Goal: Information Seeking & Learning: Learn about a topic

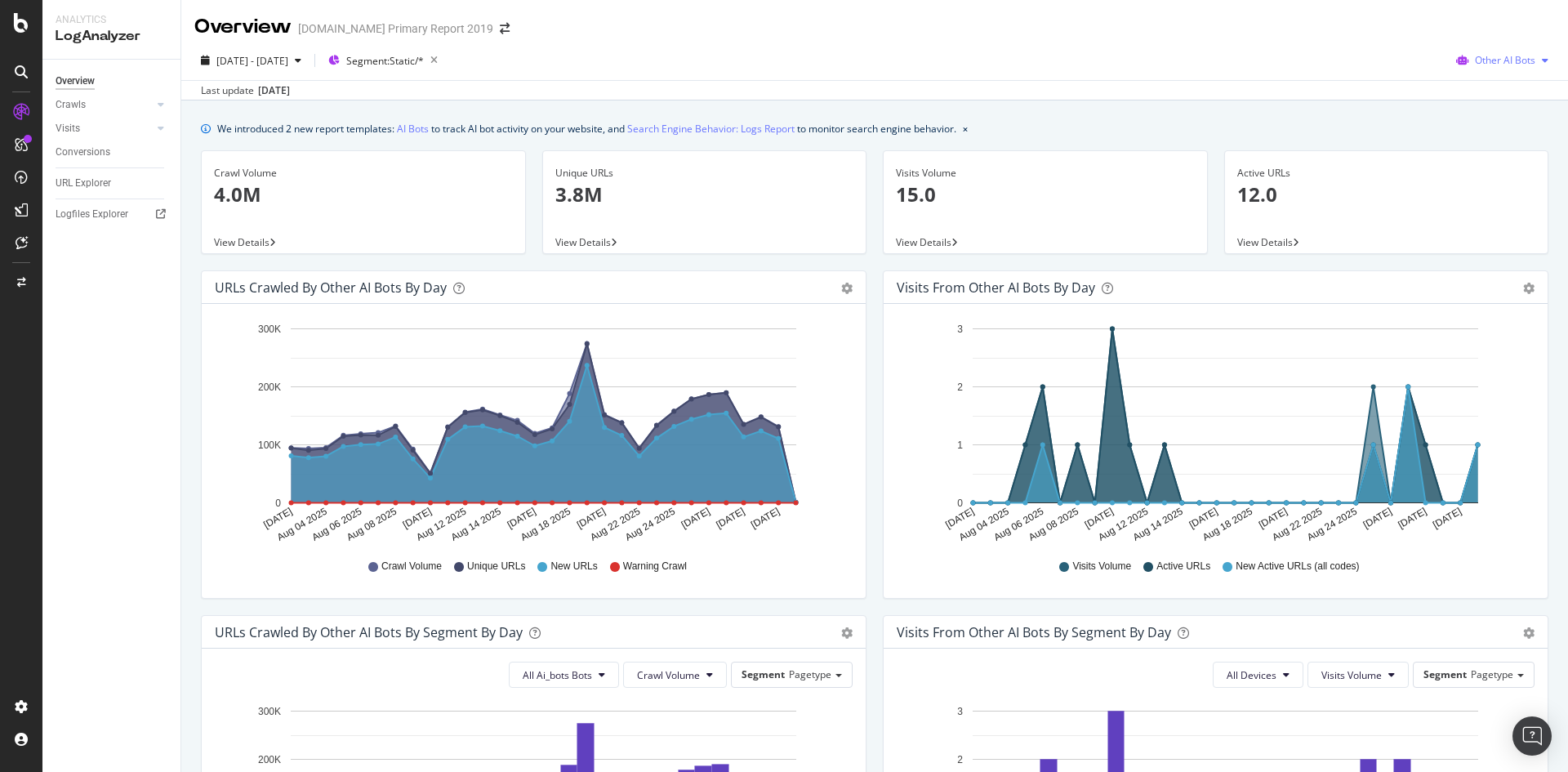
click at [1494, 67] on span "Other AI Bots" at bounding box center [1505, 60] width 61 height 14
click at [1486, 94] on span "Google" at bounding box center [1509, 92] width 63 height 15
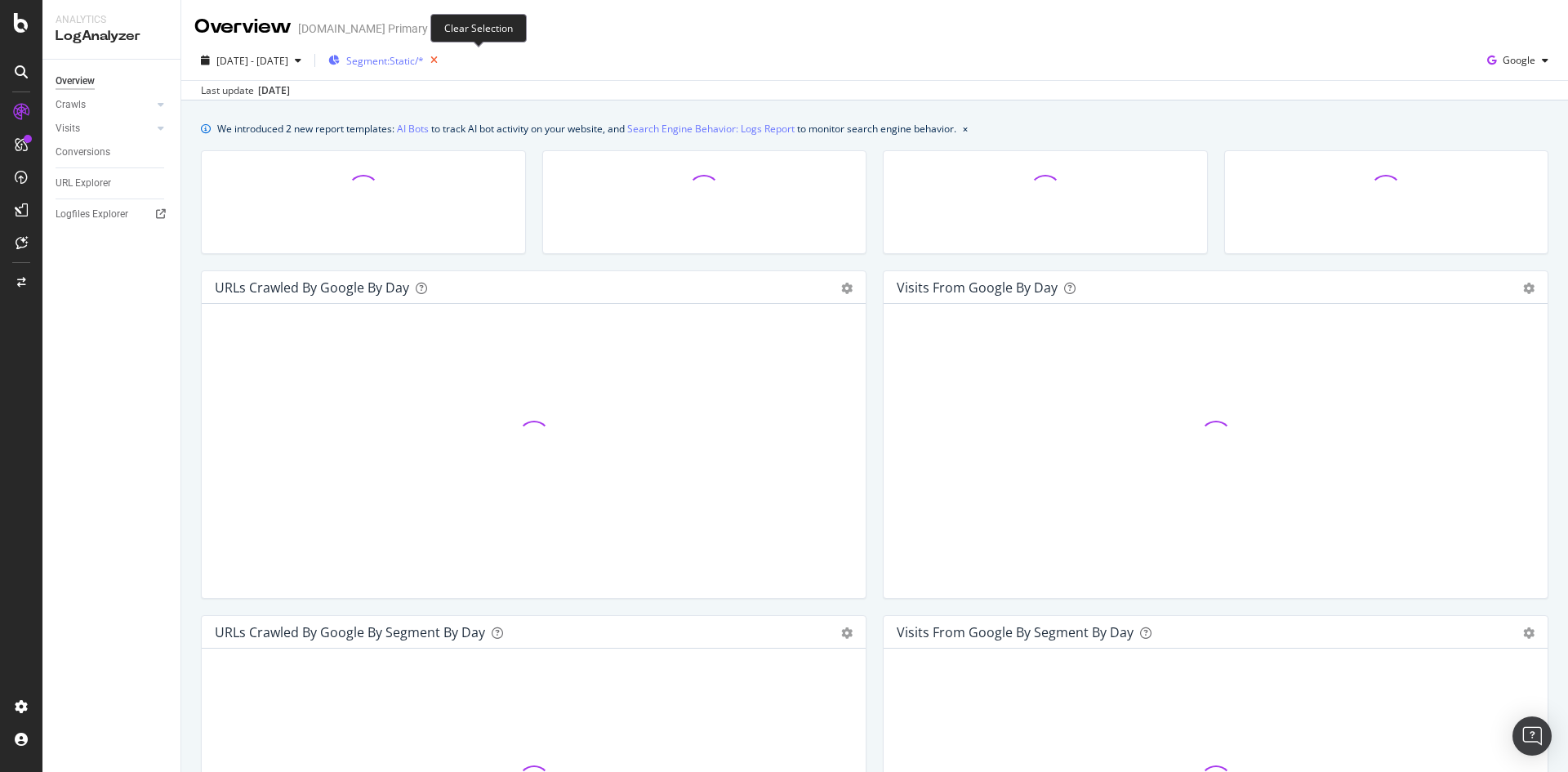
click at [445, 60] on icon "button" at bounding box center [434, 60] width 21 height 23
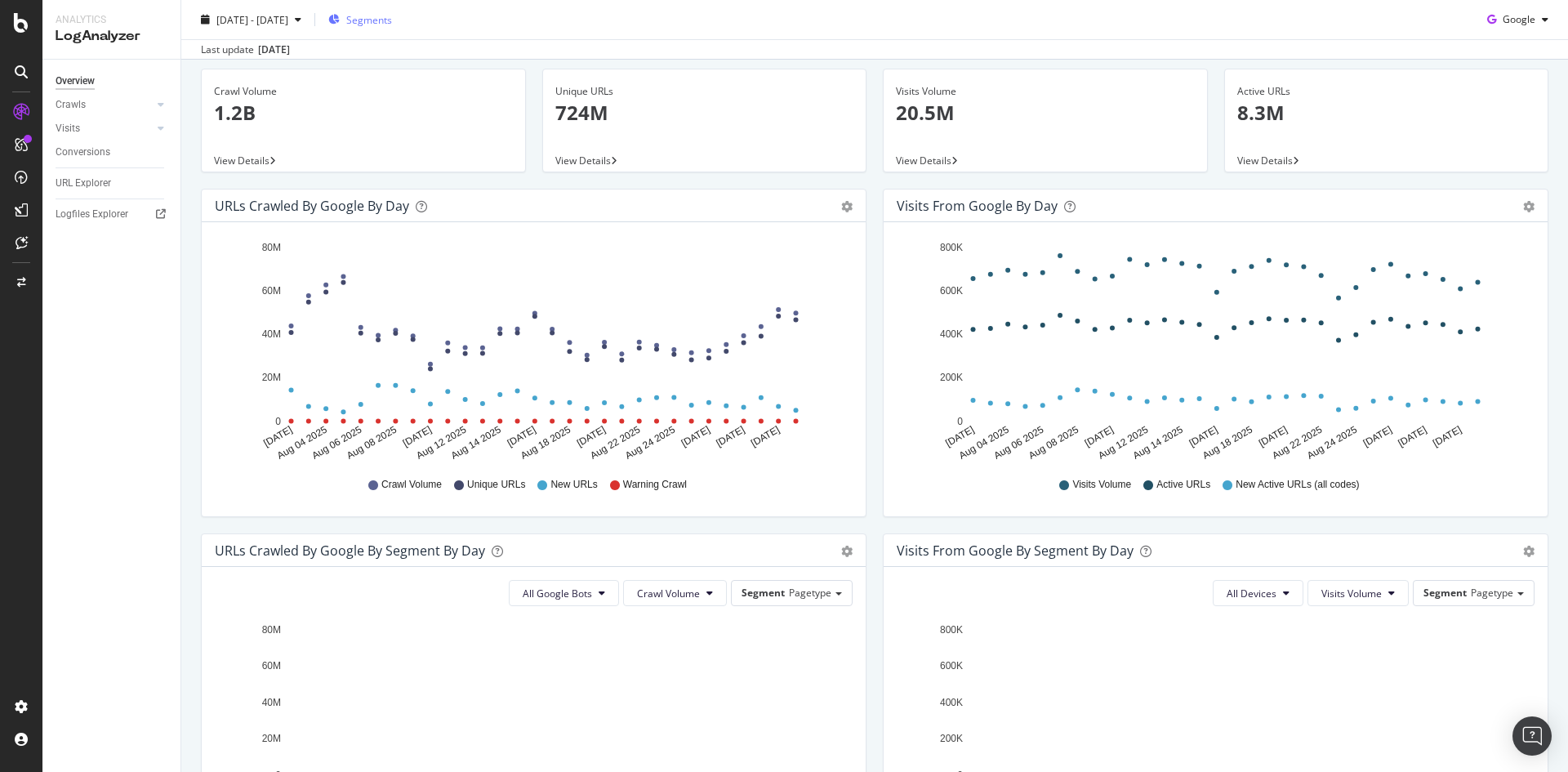
scroll to position [82, 0]
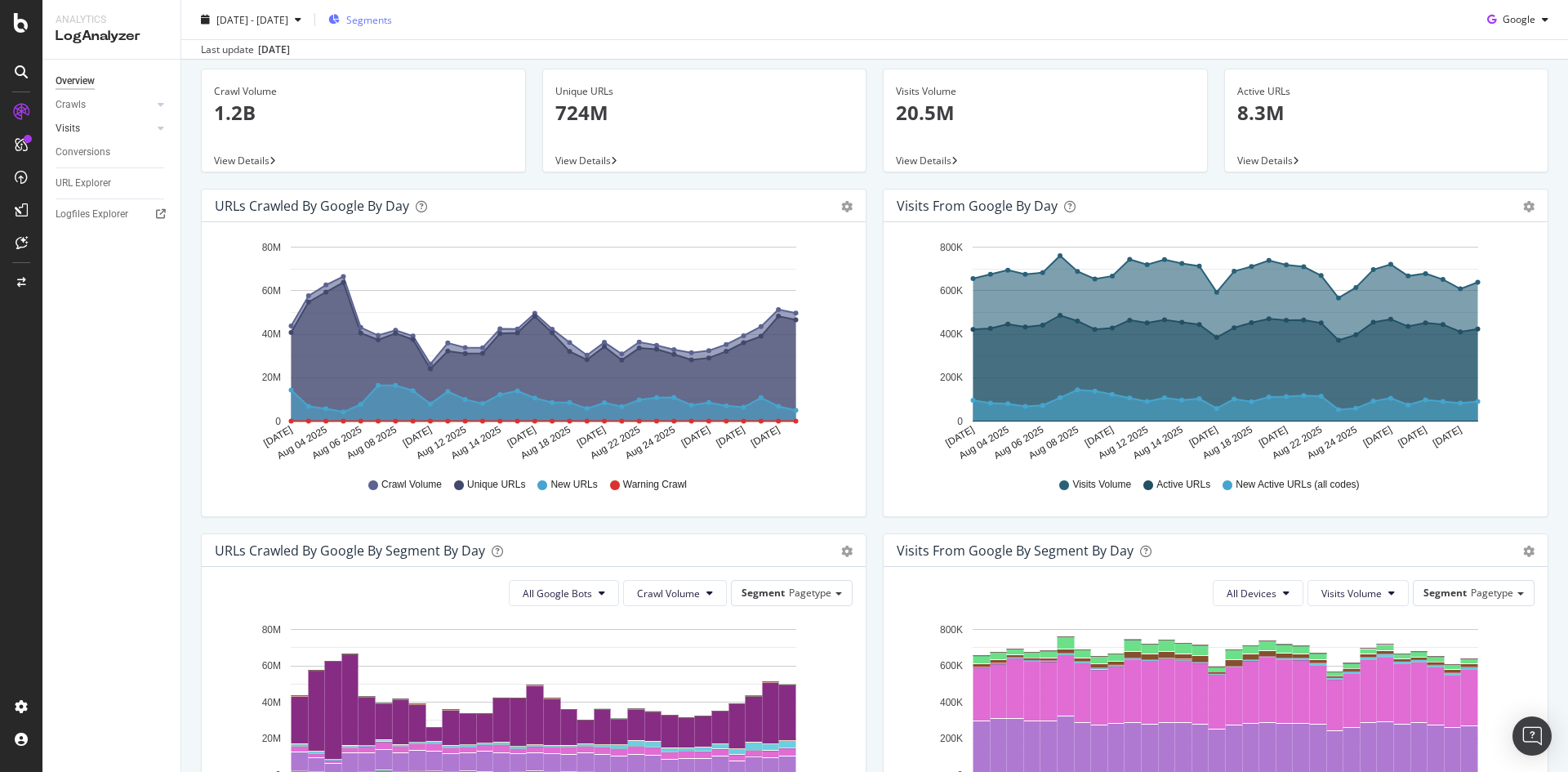
click at [83, 123] on link "Visits" at bounding box center [104, 128] width 97 height 17
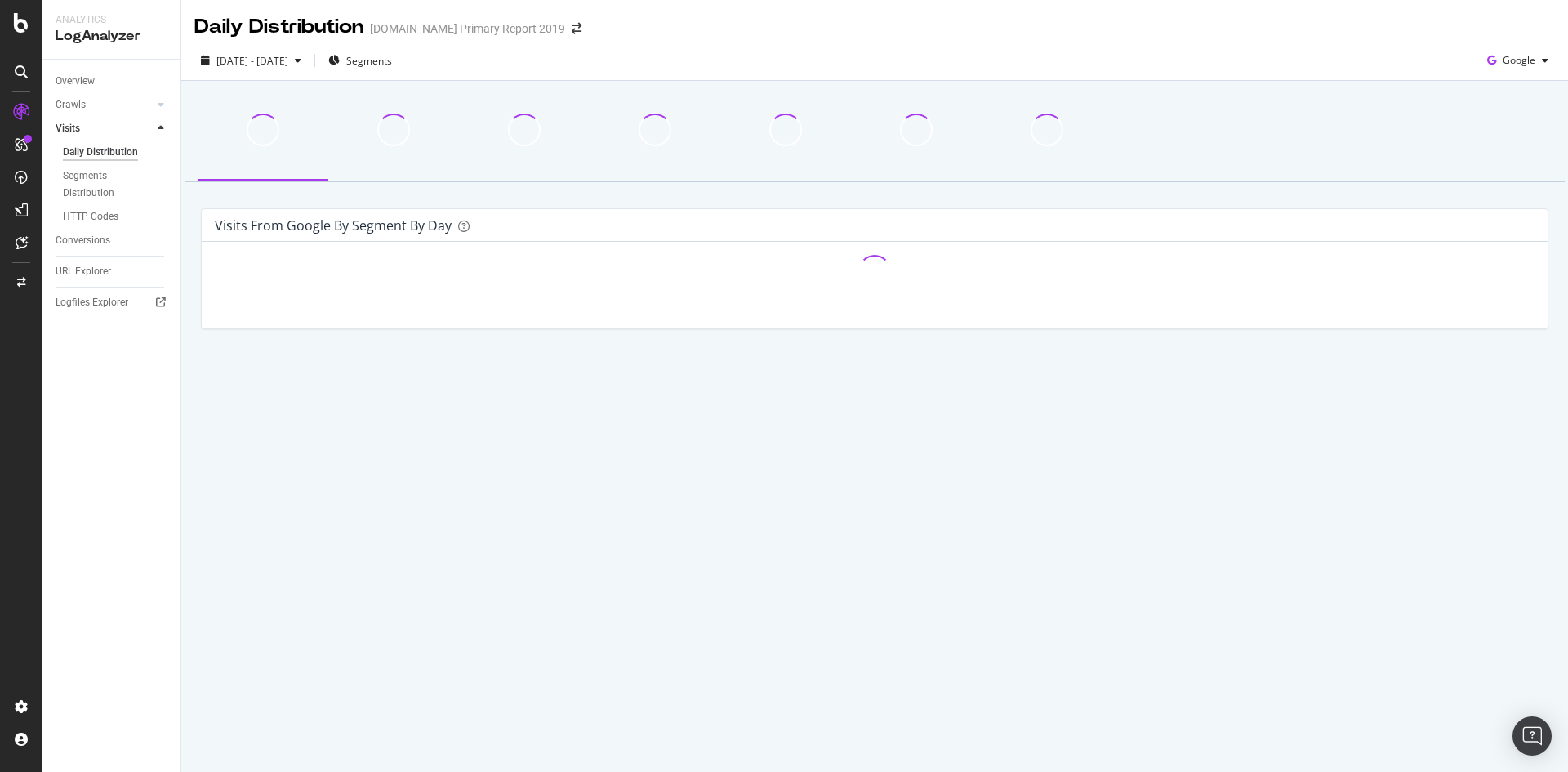
click at [85, 125] on link "Visits" at bounding box center [104, 128] width 97 height 17
click at [82, 102] on div "Crawls" at bounding box center [70, 105] width 30 height 17
click at [92, 192] on div "HTTP Codes" at bounding box center [91, 193] width 56 height 17
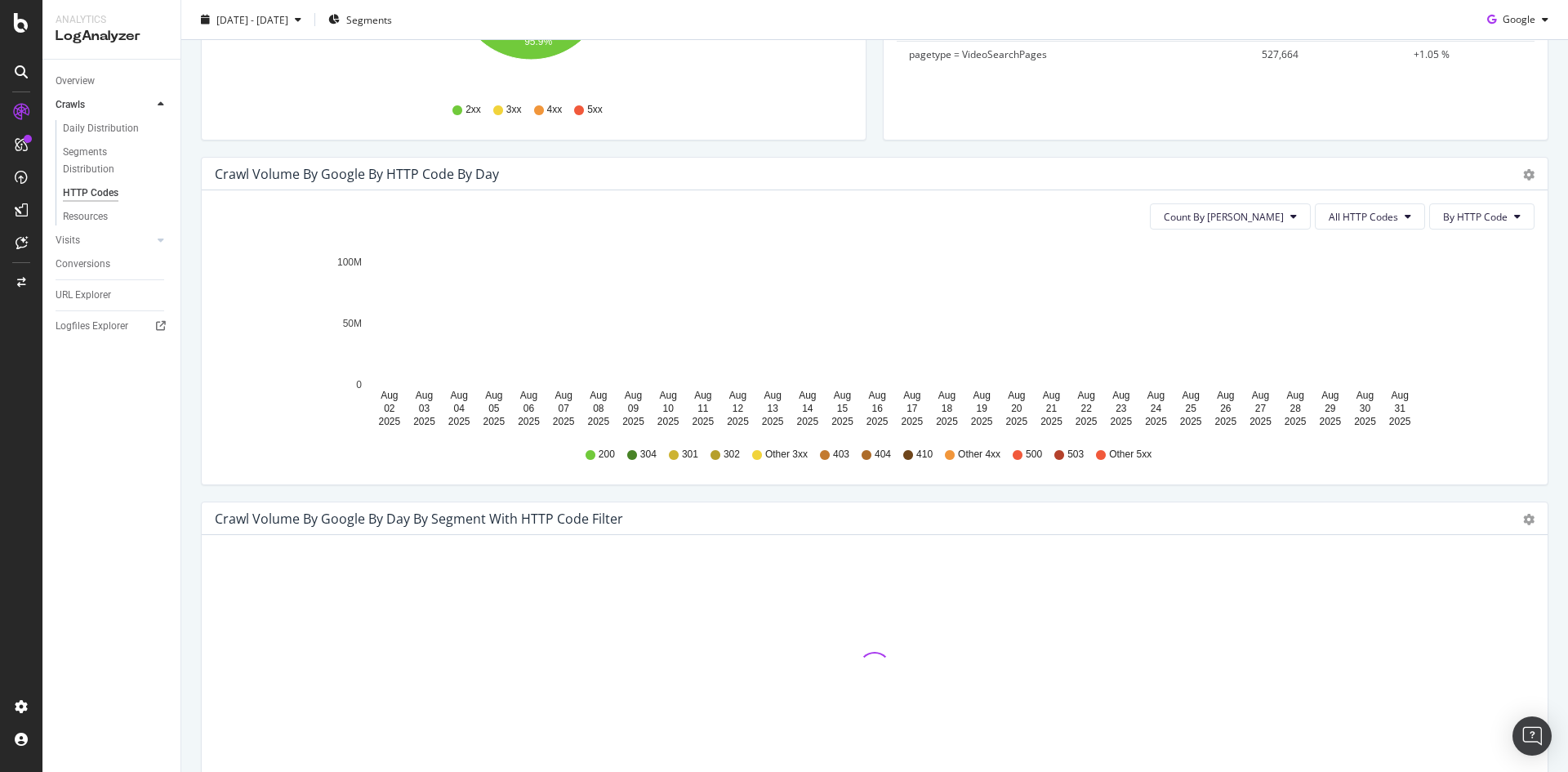
scroll to position [490, 0]
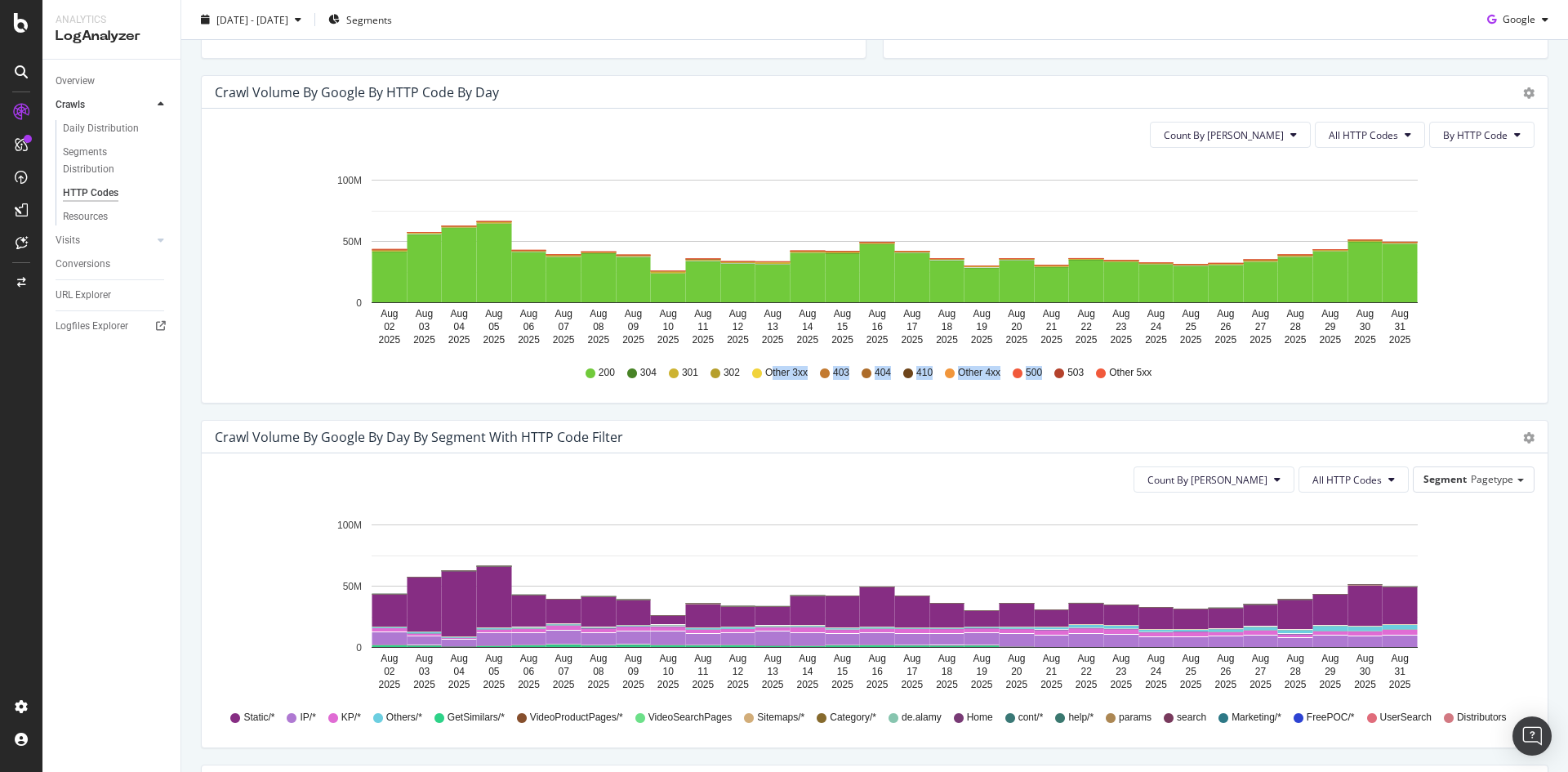
drag, startPoint x: 768, startPoint y: 372, endPoint x: 1047, endPoint y: 368, distance: 279.0
click at [1047, 368] on div "200 304 301 302 Other 3xx 403 404 410 Other 4xx 500 503 Other 5xx" at bounding box center [875, 373] width 1303 height 37
click at [1035, 397] on div "Count By Day All HTTP Codes By HTTP Code Hold CTRL while clicking to filter the…" at bounding box center [875, 256] width 1346 height 294
click at [1471, 140] on span "By HTTP Code" at bounding box center [1475, 135] width 64 height 14
click at [1354, 136] on span "All HTTP Codes" at bounding box center [1363, 135] width 69 height 14
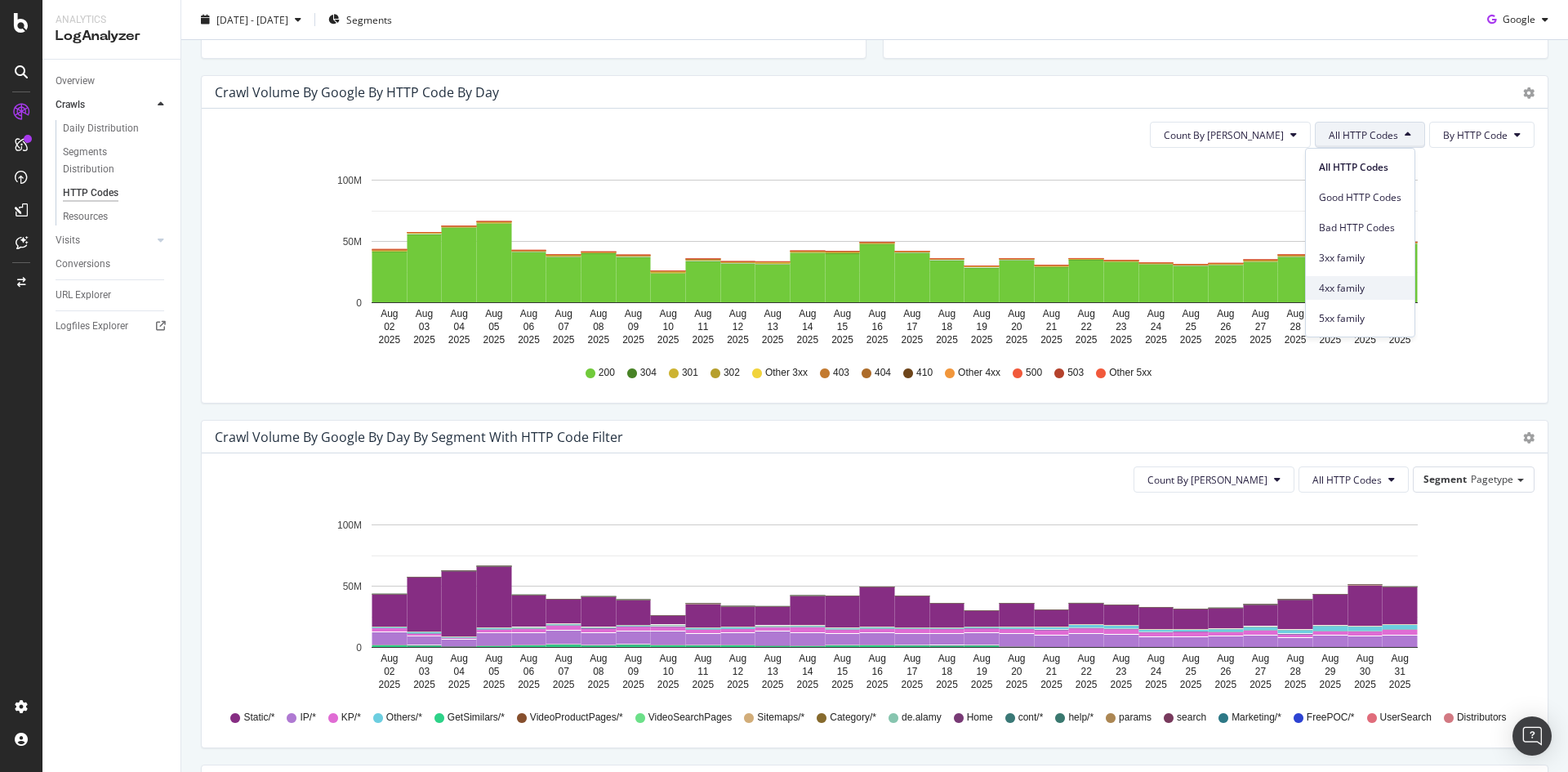
click at [1353, 286] on span "4xx family" at bounding box center [1359, 288] width 82 height 15
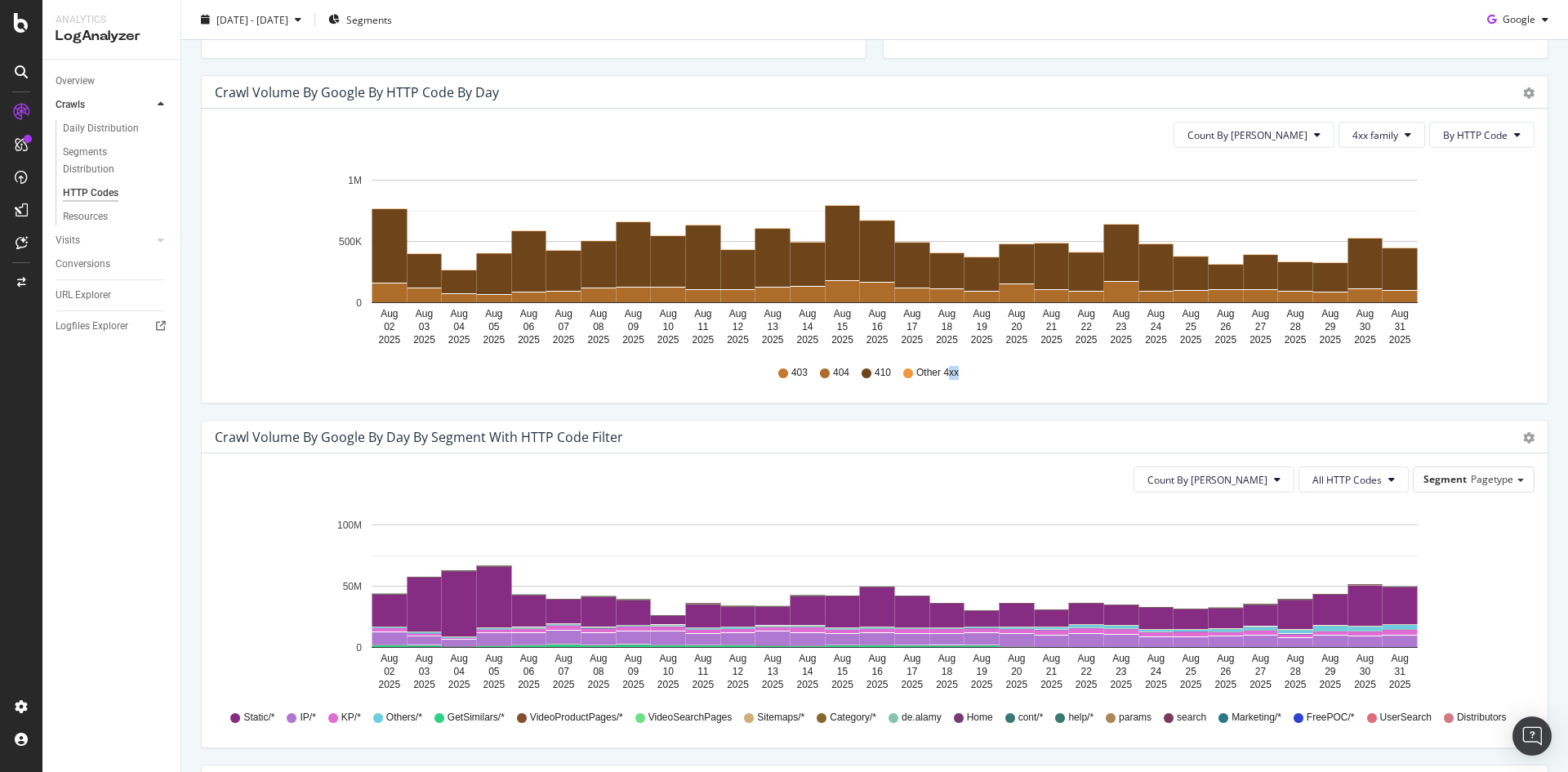
drag, startPoint x: 940, startPoint y: 375, endPoint x: 1008, endPoint y: 374, distance: 68.0
click at [1008, 374] on div "403 404 410 Other 4xx" at bounding box center [875, 373] width 1303 height 37
click at [1009, 374] on div "403 404 410 Other 4xx" at bounding box center [875, 373] width 1303 height 37
click at [1465, 130] on span "By HTTP Code" at bounding box center [1475, 135] width 64 height 14
click at [1393, 129] on button "4xx family" at bounding box center [1381, 134] width 86 height 27
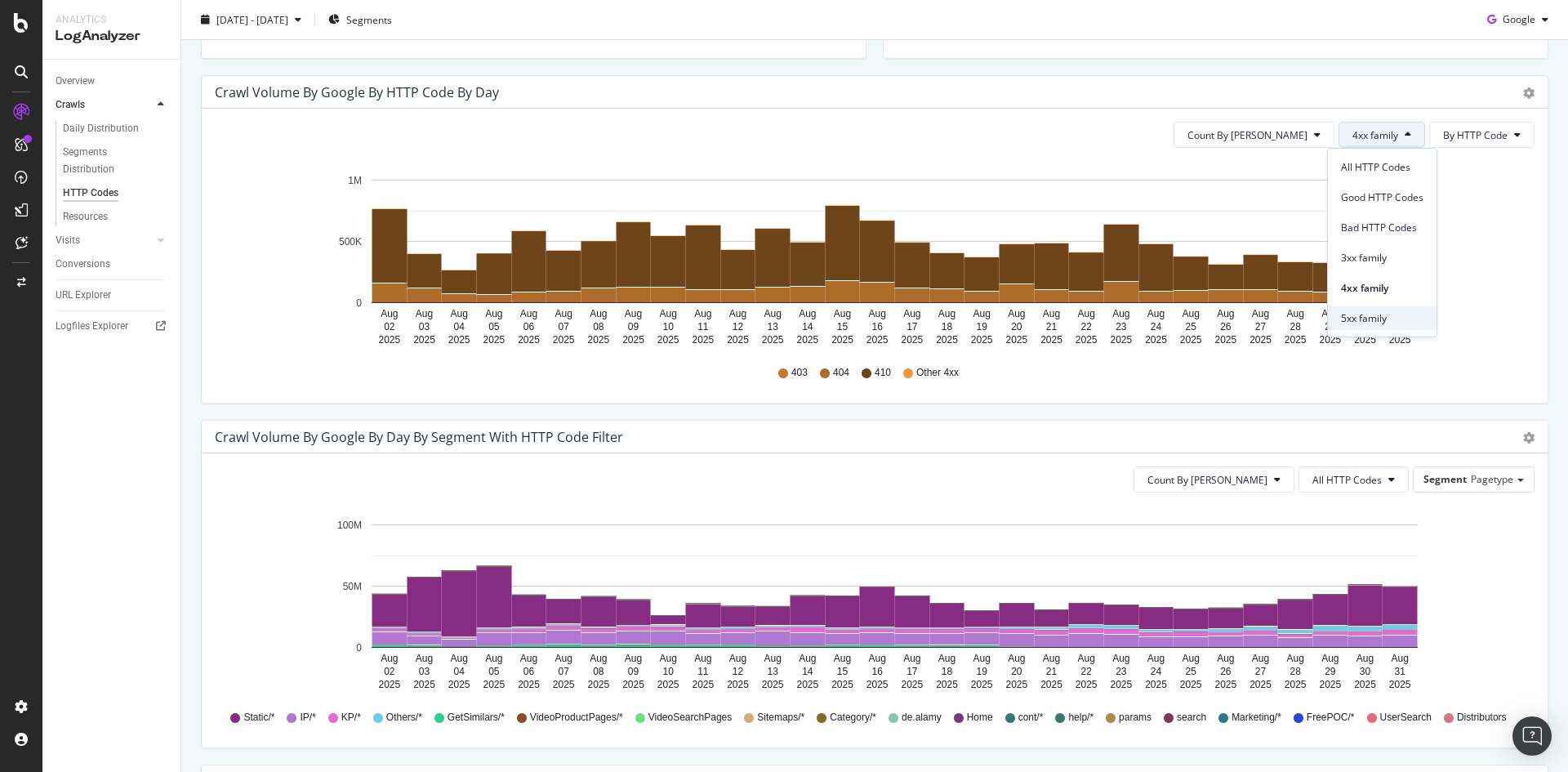
click at [1368, 319] on span "5xx family" at bounding box center [1382, 318] width 82 height 15
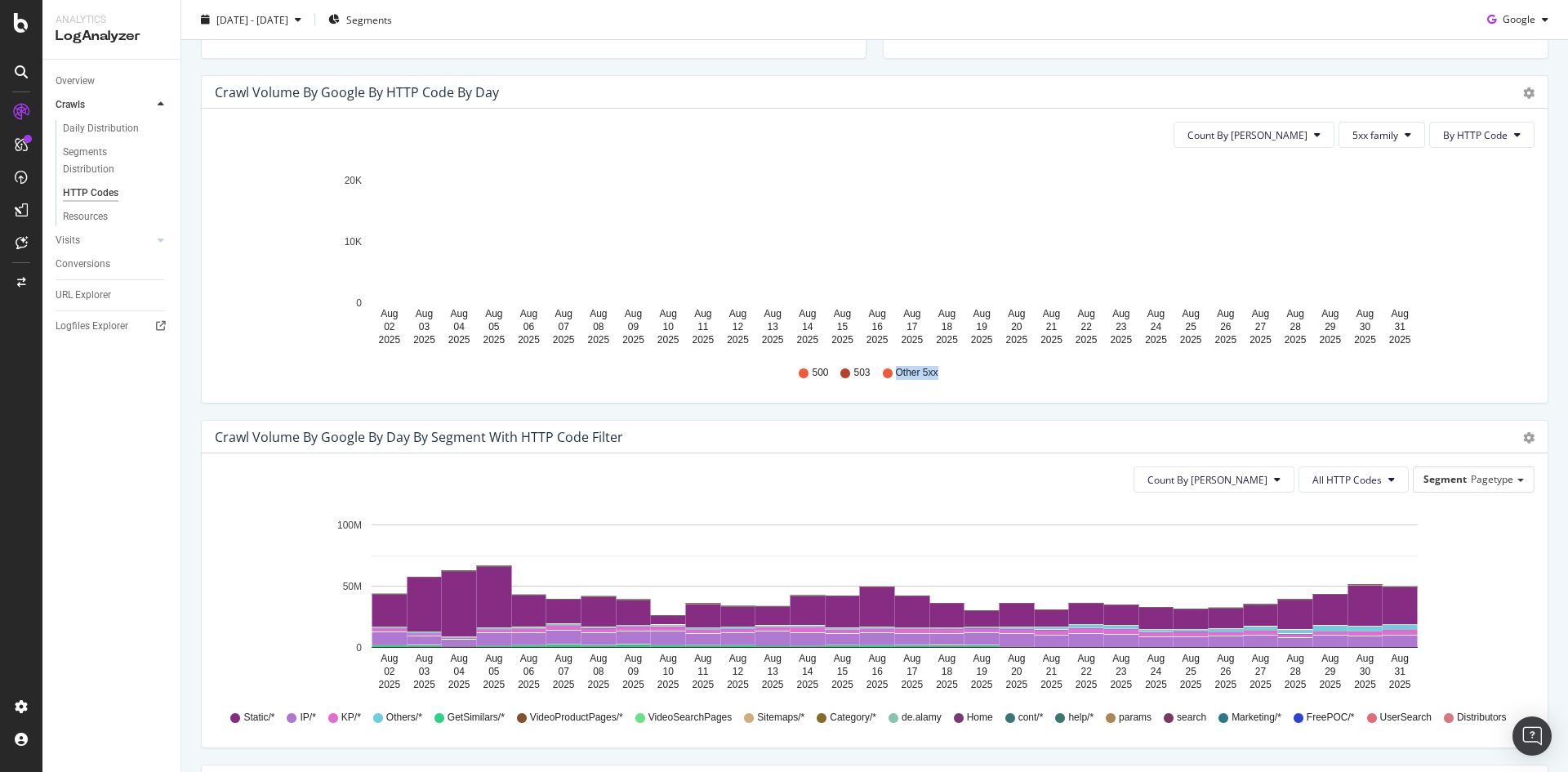
drag, startPoint x: 875, startPoint y: 371, endPoint x: 1076, endPoint y: 372, distance: 201.0
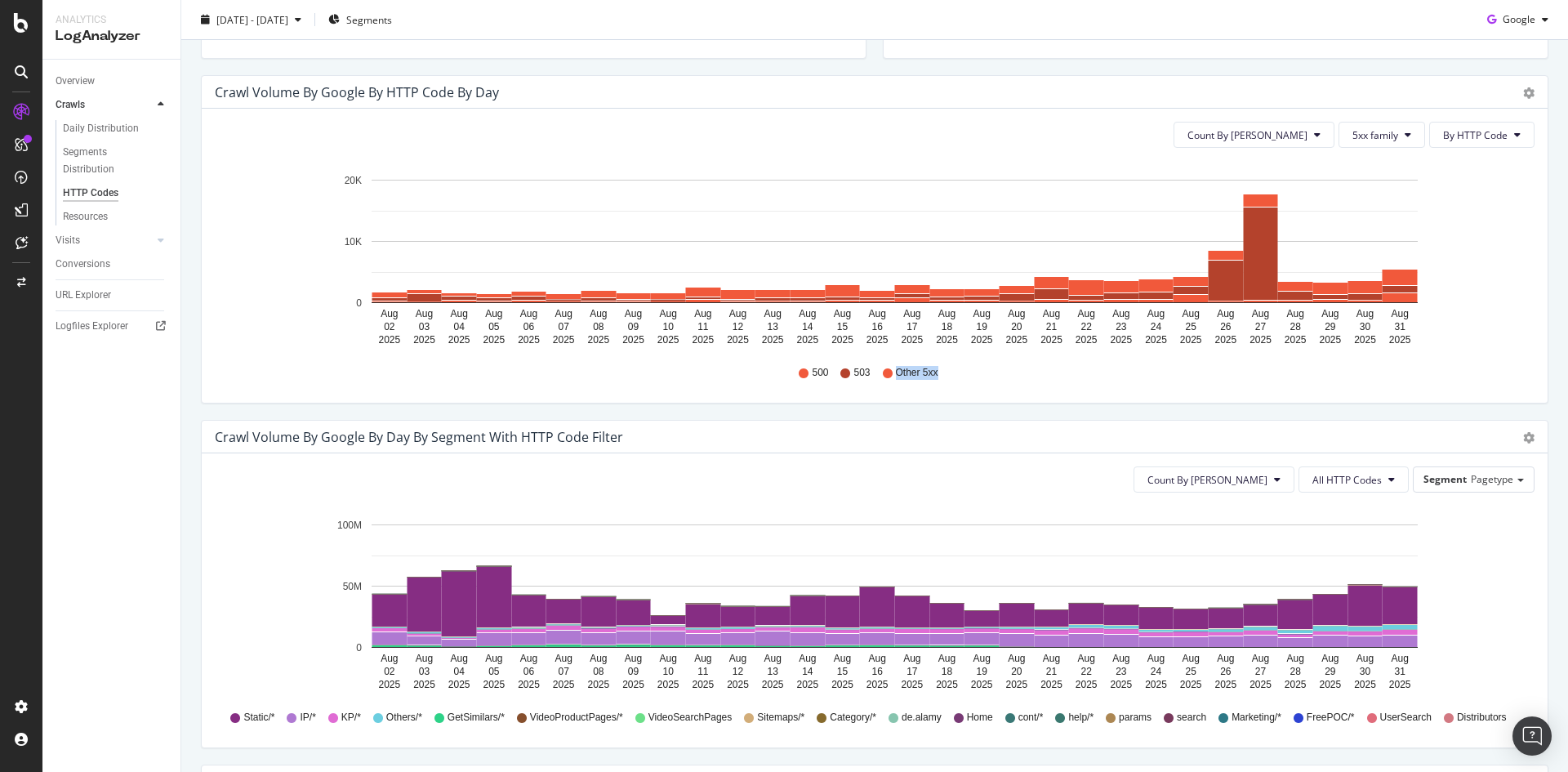
click at [1004, 373] on div "500 503 Other 5xx" at bounding box center [875, 373] width 1303 height 37
click at [1406, 302] on rect "A chart." at bounding box center [1400, 298] width 35 height 9
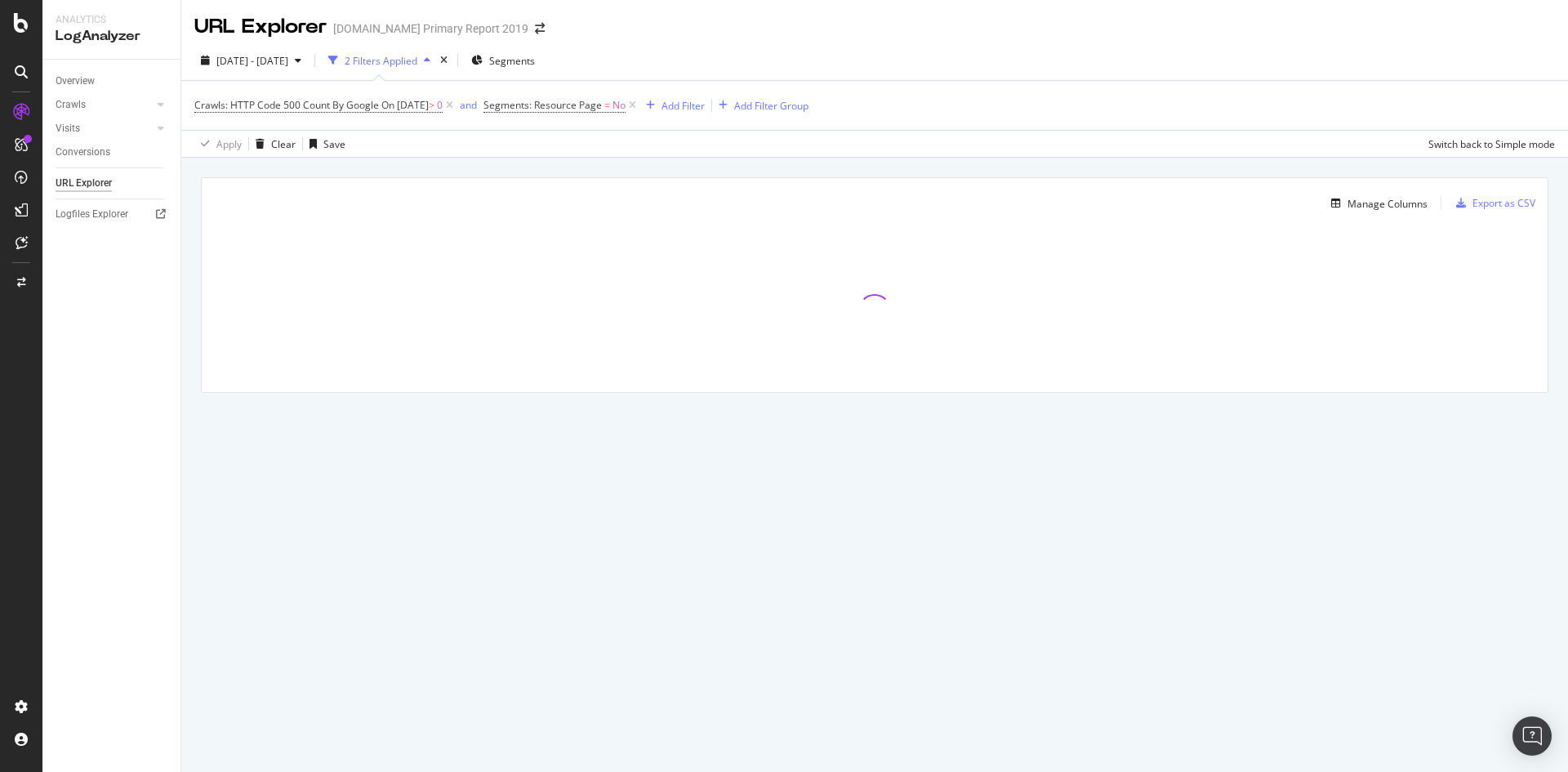
click at [1217, 457] on div "URL Explorer [DOMAIN_NAME] Primary Report 2019 [DATE] - [DATE] 2 Filters Applie…" at bounding box center [875, 386] width 1387 height 772
